Goal: Complete application form: Complete application form

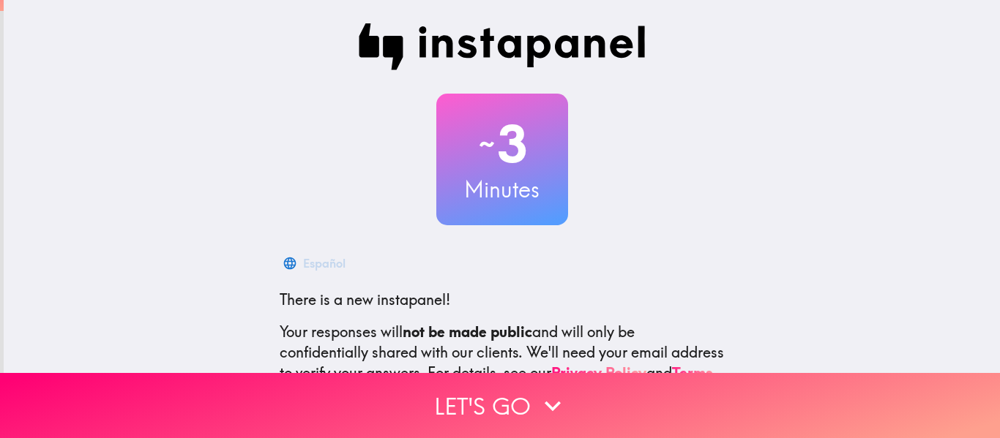
scroll to position [171, 0]
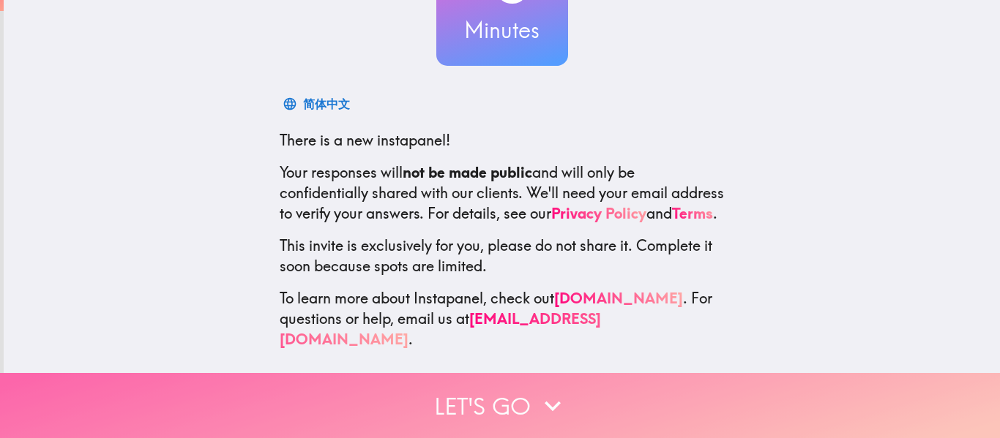
click at [469, 391] on button "Let's go" at bounding box center [500, 405] width 1000 height 65
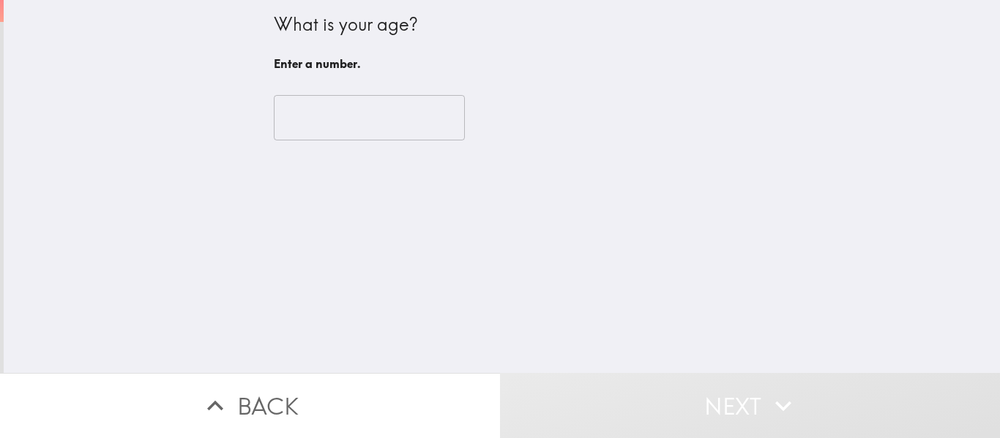
scroll to position [0, 0]
click at [343, 122] on input "number" at bounding box center [369, 117] width 191 height 45
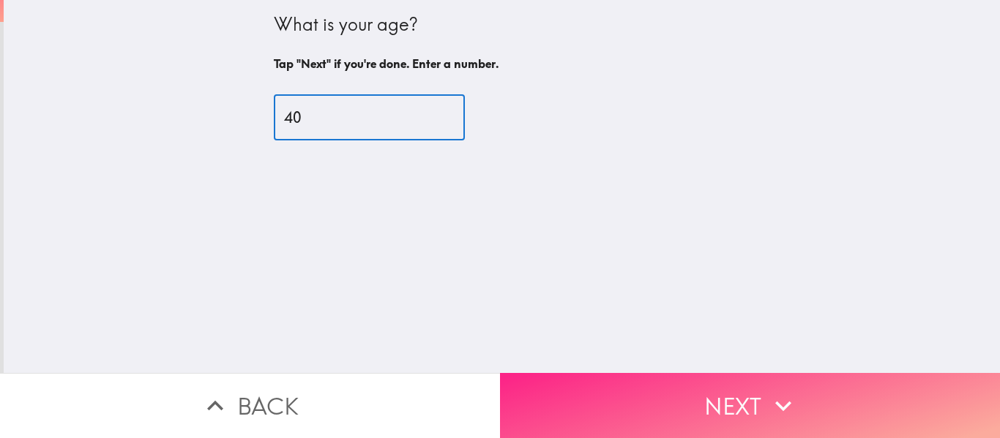
type input "40"
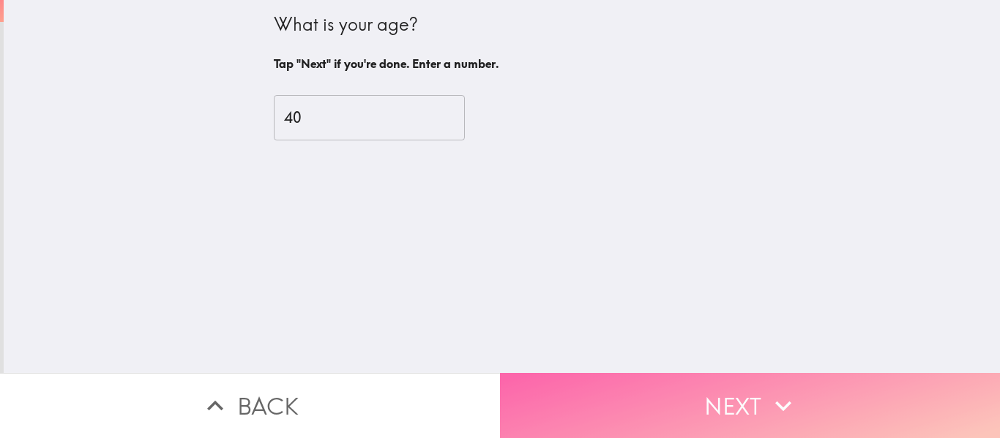
click at [676, 373] on button "Next" at bounding box center [750, 405] width 500 height 65
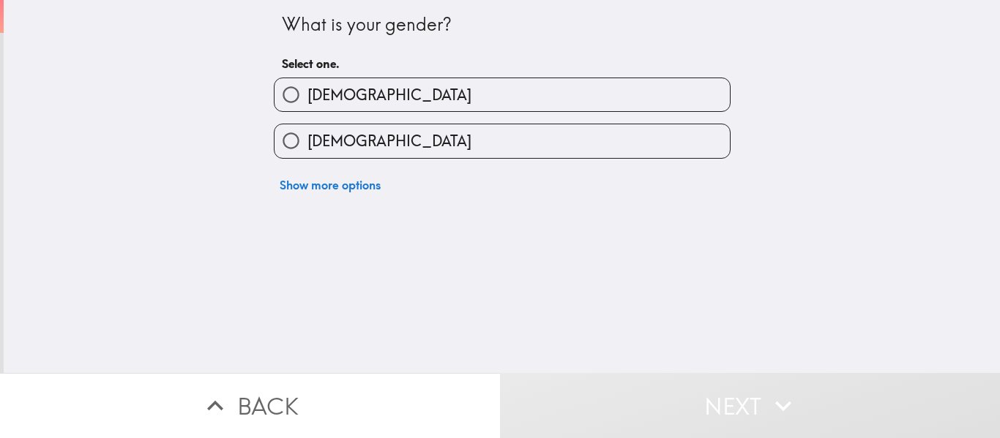
click at [362, 93] on label "[DEMOGRAPHIC_DATA]" at bounding box center [501, 94] width 455 height 33
click at [307, 93] on input "[DEMOGRAPHIC_DATA]" at bounding box center [290, 94] width 33 height 33
radio input "true"
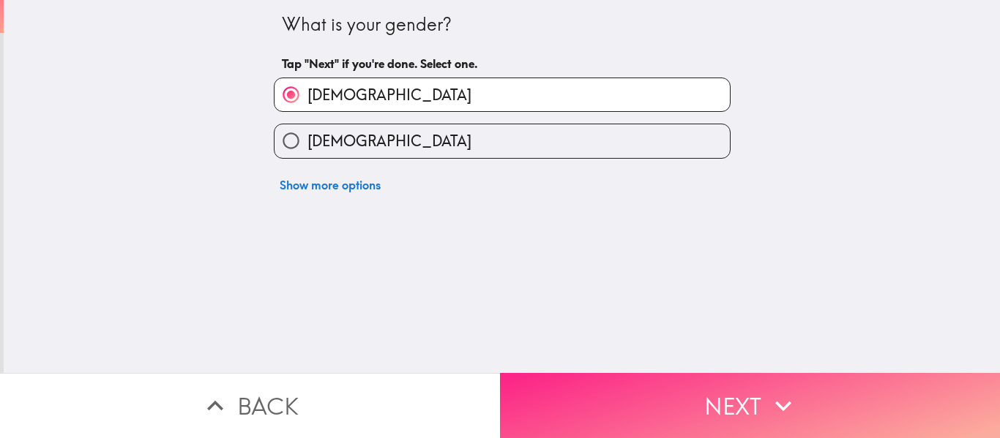
click at [727, 388] on button "Next" at bounding box center [750, 405] width 500 height 65
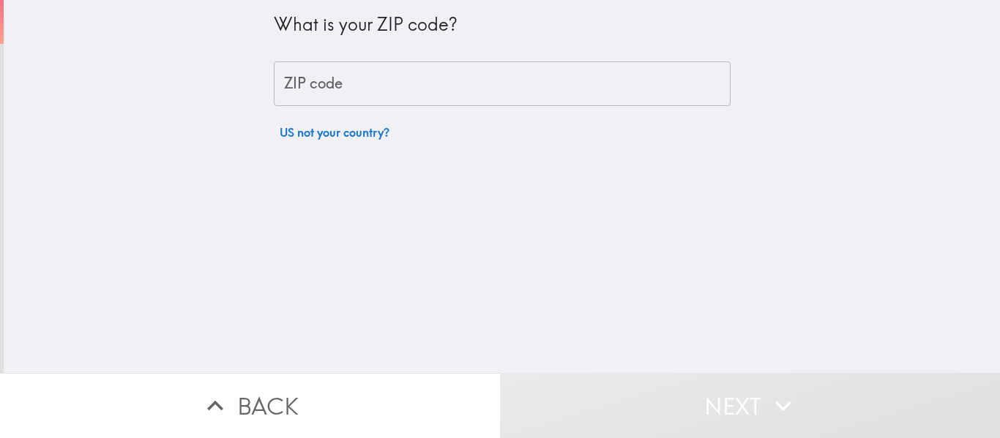
click at [303, 81] on input "ZIP code" at bounding box center [502, 83] width 457 height 45
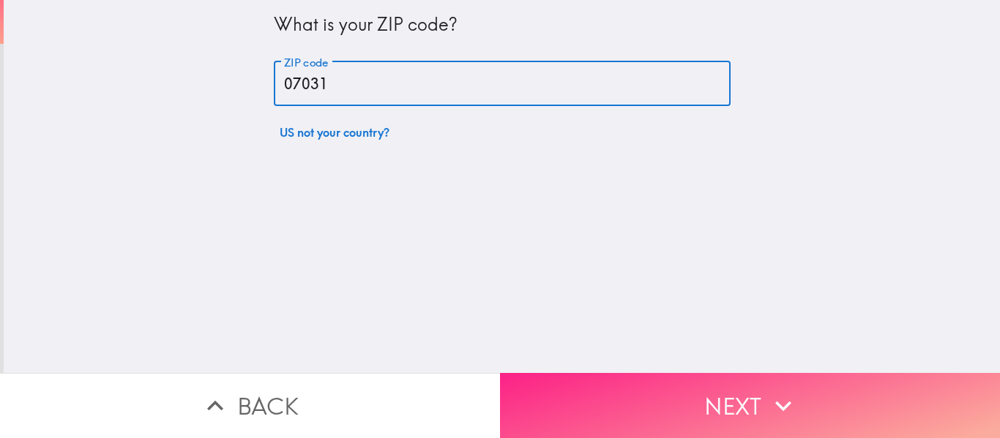
type input "07031"
click at [640, 390] on button "Next" at bounding box center [750, 405] width 500 height 65
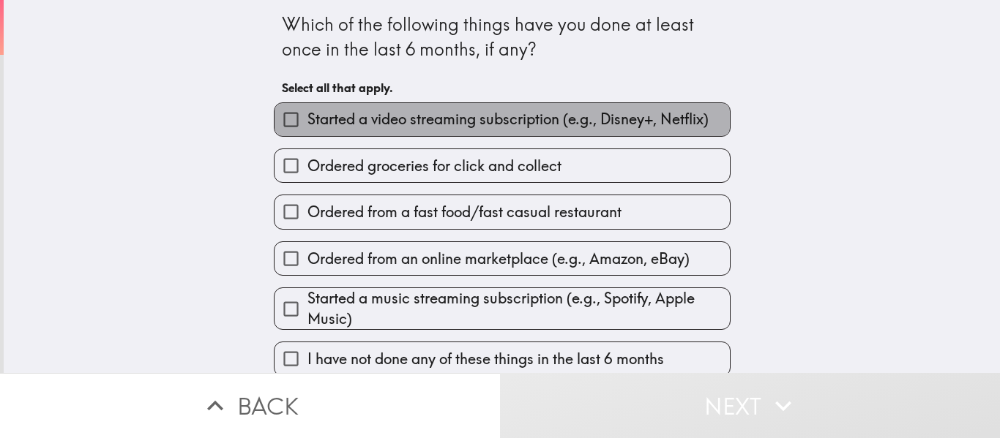
click at [329, 127] on span "Started a video streaming subscription (e.g., Disney+, Netflix)" at bounding box center [507, 119] width 401 height 20
click at [307, 127] on input "Started a video streaming subscription (e.g., Disney+, Netflix)" at bounding box center [290, 119] width 33 height 33
checkbox input "true"
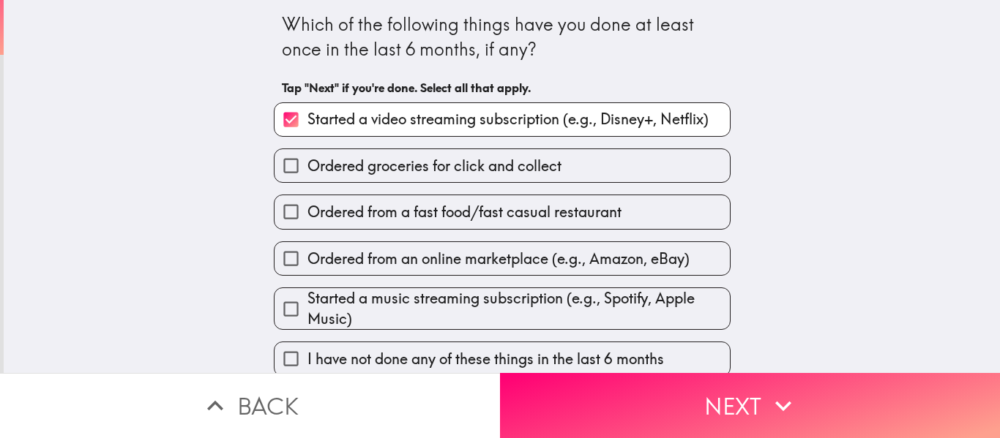
click at [384, 266] on span "Ordered from an online marketplace (e.g., Amazon, eBay)" at bounding box center [498, 259] width 382 height 20
click at [307, 266] on input "Ordered from an online marketplace (e.g., Amazon, eBay)" at bounding box center [290, 258] width 33 height 33
checkbox input "true"
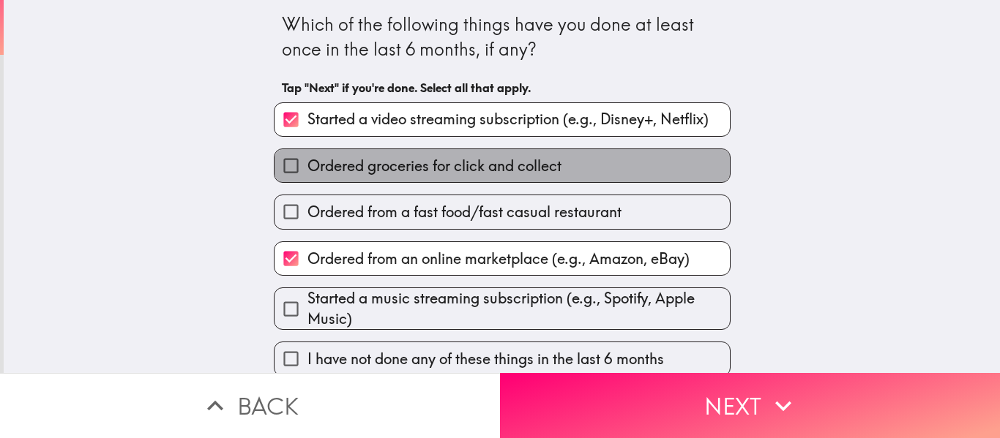
click at [364, 165] on span "Ordered groceries for click and collect" at bounding box center [434, 166] width 254 height 20
click at [307, 165] on input "Ordered groceries for click and collect" at bounding box center [290, 165] width 33 height 33
checkbox input "true"
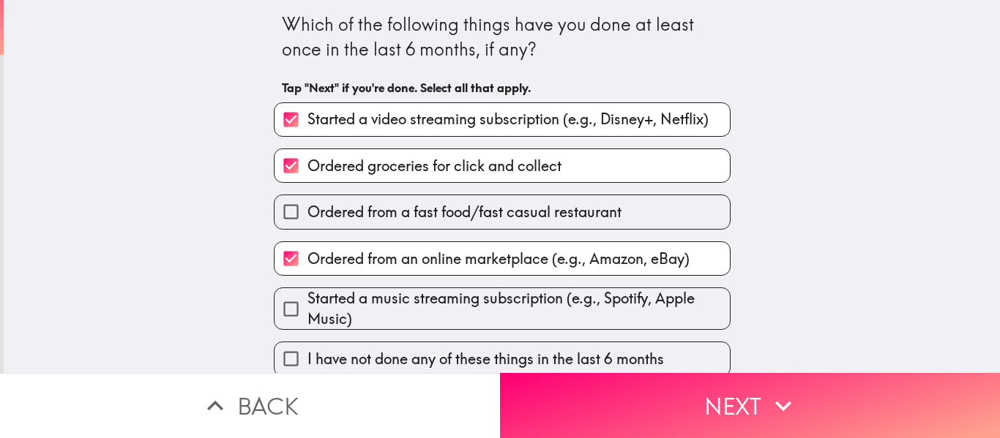
click at [661, 378] on button "Next" at bounding box center [750, 405] width 500 height 65
